Goal: Find specific page/section: Find specific page/section

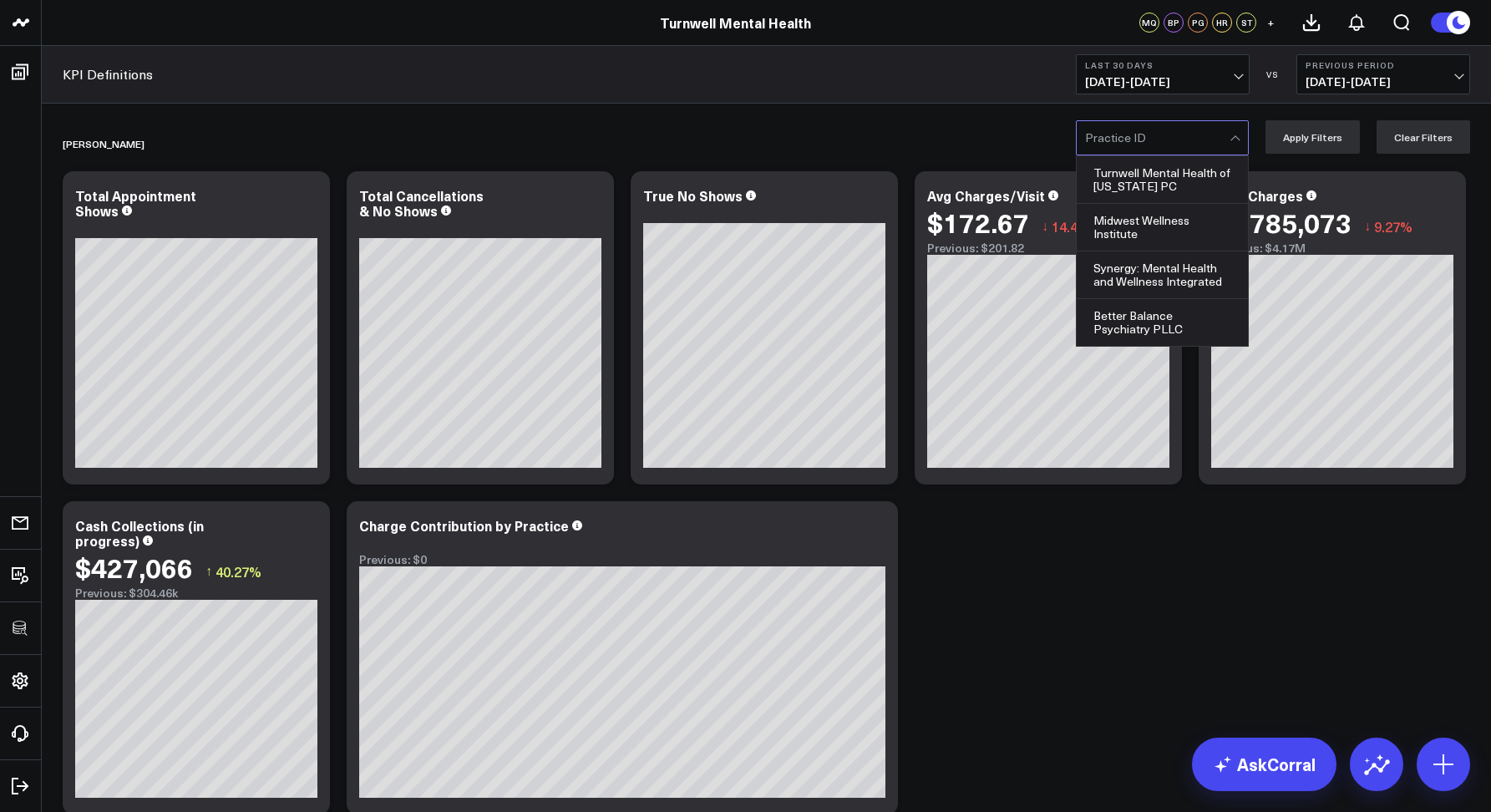
click at [1124, 135] on div at bounding box center [1156, 138] width 145 height 33
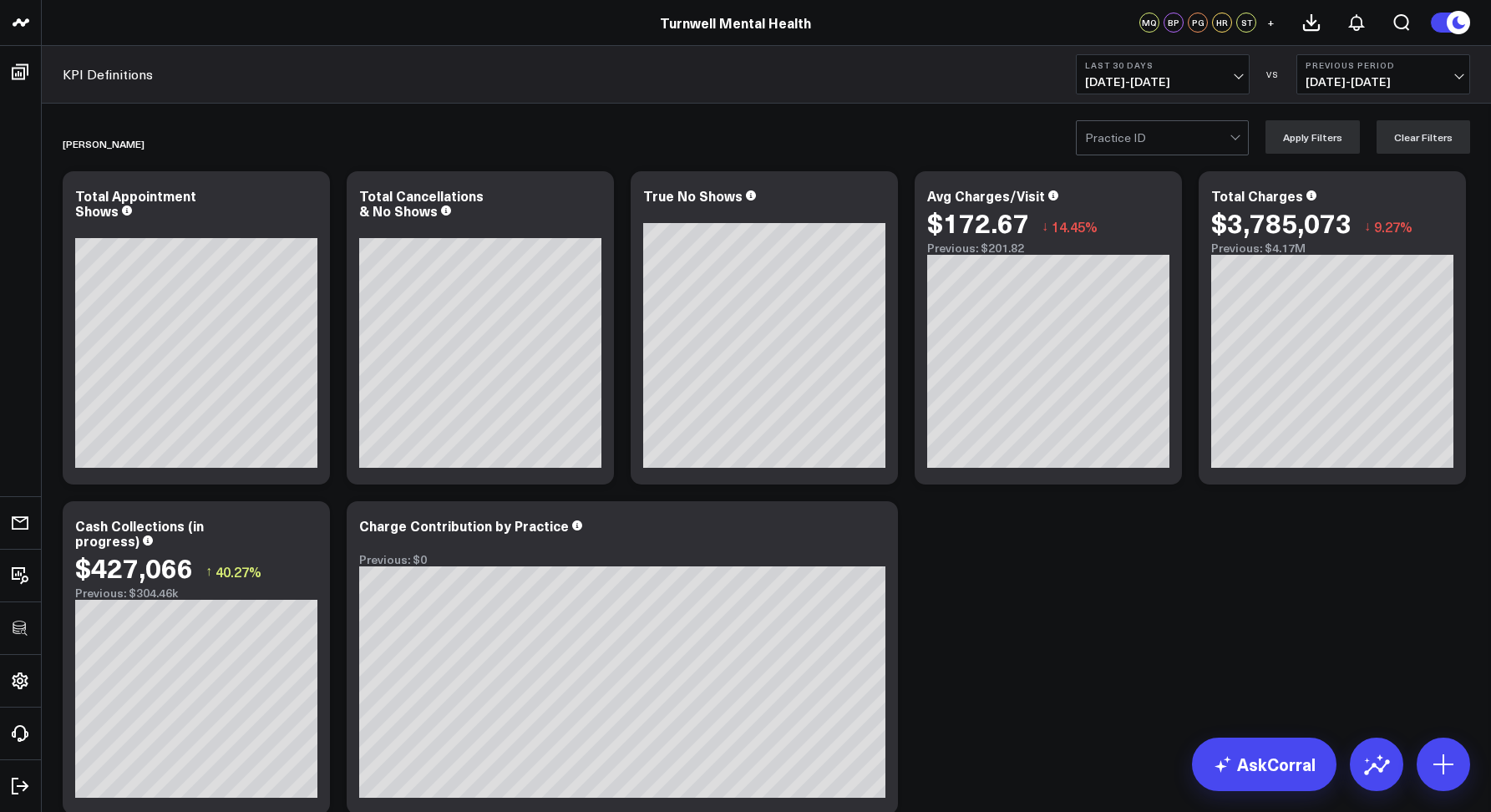
click at [974, 113] on div "Practice ID Apply Filters Clear Filters" at bounding box center [765, 137] width 1449 height 67
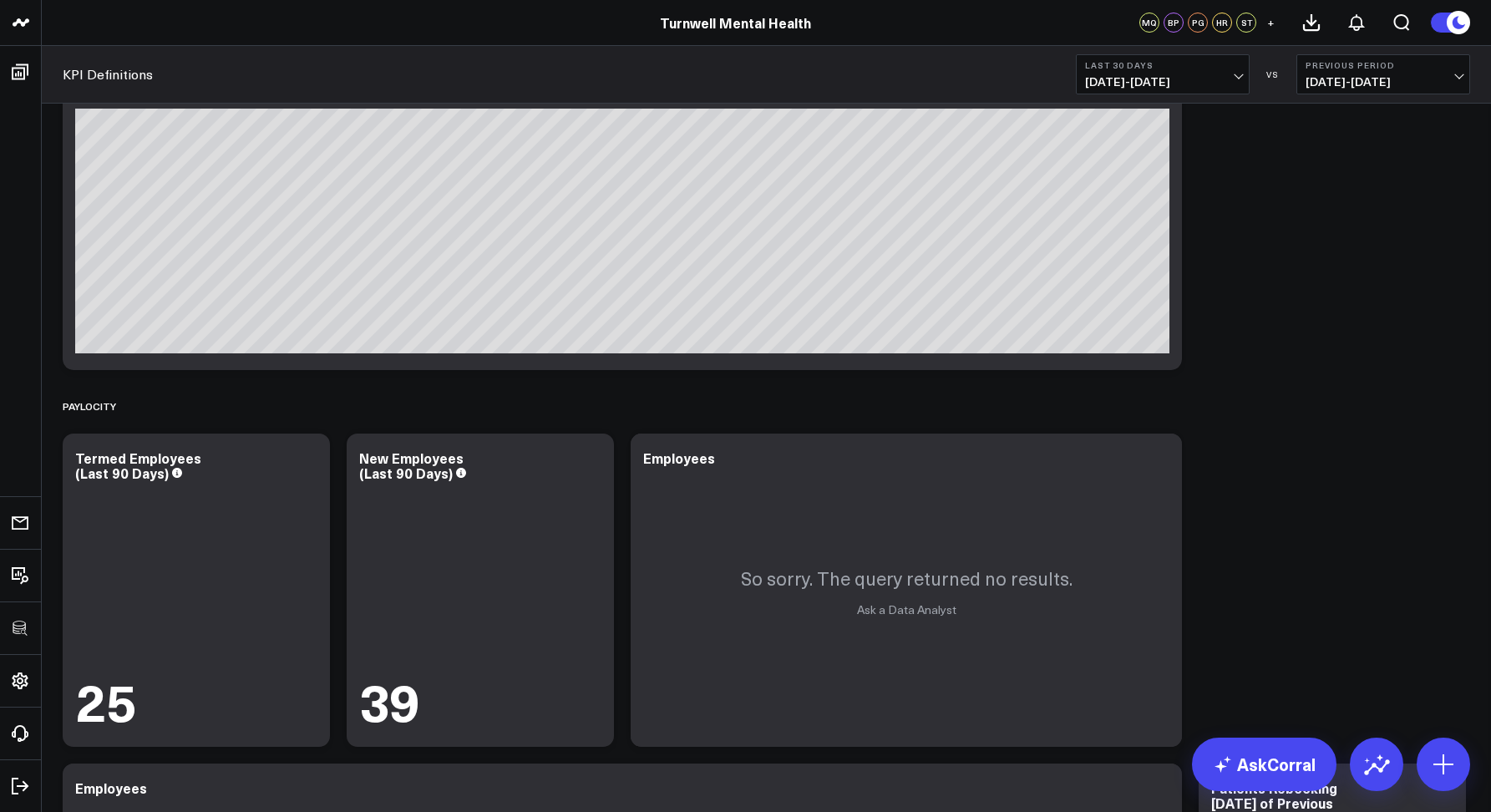
scroll to position [3734, 0]
